Goal: Use online tool/utility

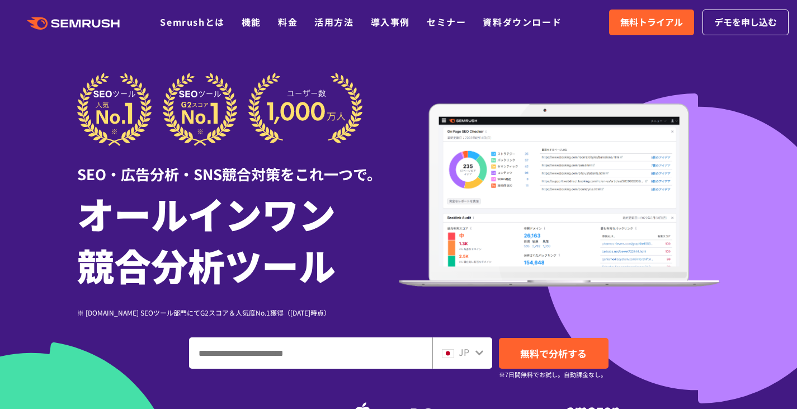
click at [467, 344] on div "JP" at bounding box center [462, 352] width 60 height 31
click at [476, 355] on icon at bounding box center [479, 352] width 9 height 9
click at [481, 348] on icon at bounding box center [479, 352] width 9 height 9
click at [478, 353] on icon at bounding box center [479, 352] width 8 height 5
click at [459, 353] on span "JP" at bounding box center [464, 351] width 11 height 13
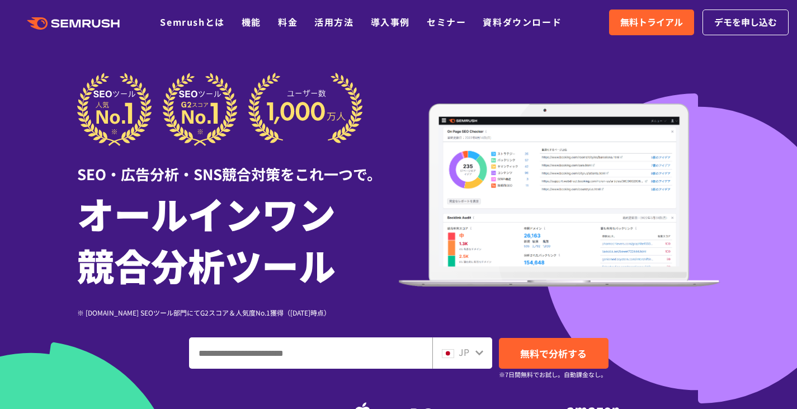
click at [459, 353] on span "JP" at bounding box center [464, 351] width 11 height 13
click at [457, 353] on div "JP" at bounding box center [460, 352] width 36 height 15
click at [357, 344] on input "ドメイン、キーワードまたはURLを入力してください" at bounding box center [311, 353] width 242 height 30
paste input "**********"
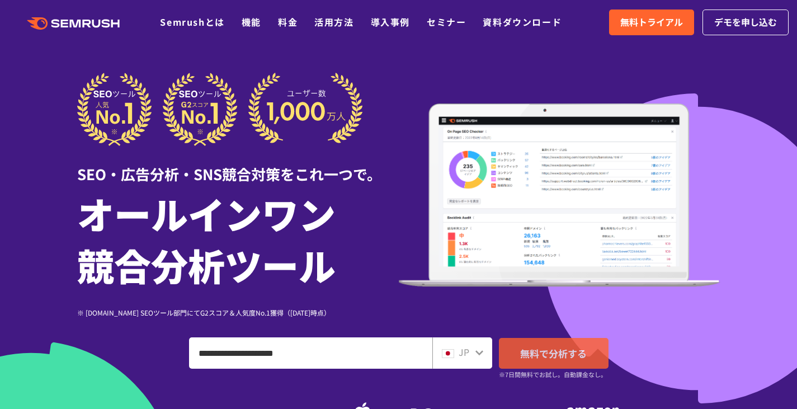
type input "**********"
click at [540, 355] on span "無料で分析する" at bounding box center [553, 353] width 67 height 14
click at [480, 353] on icon at bounding box center [479, 352] width 8 height 5
click at [575, 355] on span "無料で分析する" at bounding box center [553, 353] width 67 height 14
